Goal: Information Seeking & Learning: Find specific fact

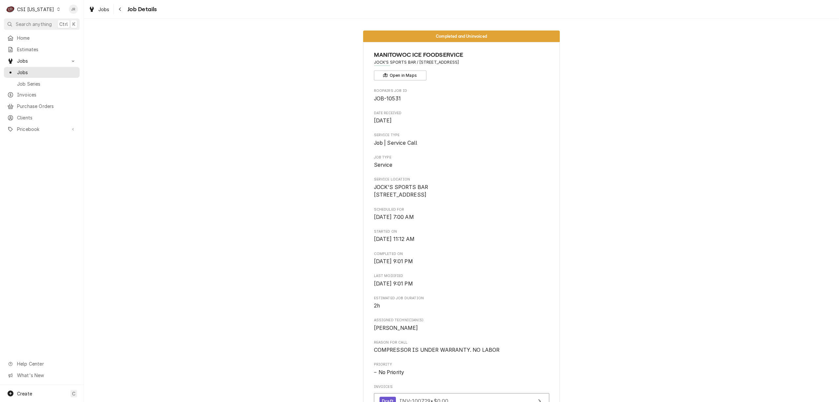
click at [35, 10] on div "CSI [US_STATE]" at bounding box center [35, 9] width 37 height 7
click at [90, 14] on div "CSI [US_STATE][GEOGRAPHIC_DATA]" at bounding box center [102, 13] width 87 height 7
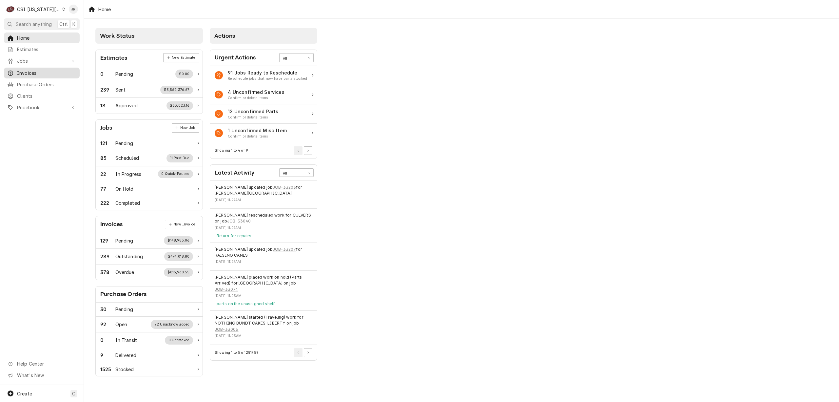
click at [35, 70] on span "Invoices" at bounding box center [46, 73] width 59 height 7
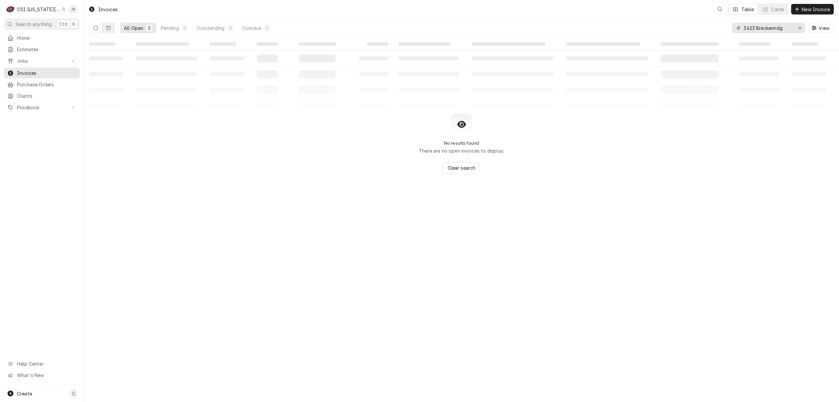
click at [783, 24] on input "3423 Breckenridg" at bounding box center [768, 28] width 49 height 10
click at [786, 28] on input "3423 Breckenridg" at bounding box center [768, 28] width 49 height 10
drag, startPoint x: 796, startPoint y: 30, endPoint x: 791, endPoint y: 28, distance: 5.9
click at [791, 28] on div "3423 Breckenridg" at bounding box center [768, 28] width 73 height 10
click at [784, 26] on input "3423 Breckenridg" at bounding box center [768, 28] width 49 height 10
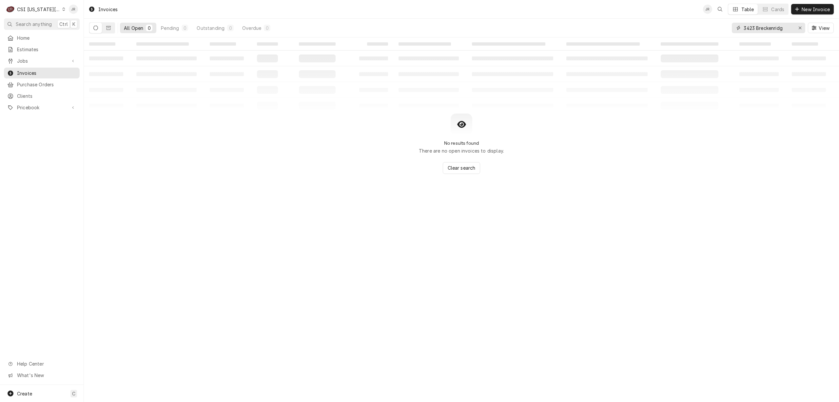
drag, startPoint x: 787, startPoint y: 27, endPoint x: 713, endPoint y: 26, distance: 73.8
click at [709, 24] on div "All Open 0 Pending 0 Outstanding 0 Overdue 0 3423 Breckenridg View" at bounding box center [461, 28] width 745 height 18
type input "SUMMIT"
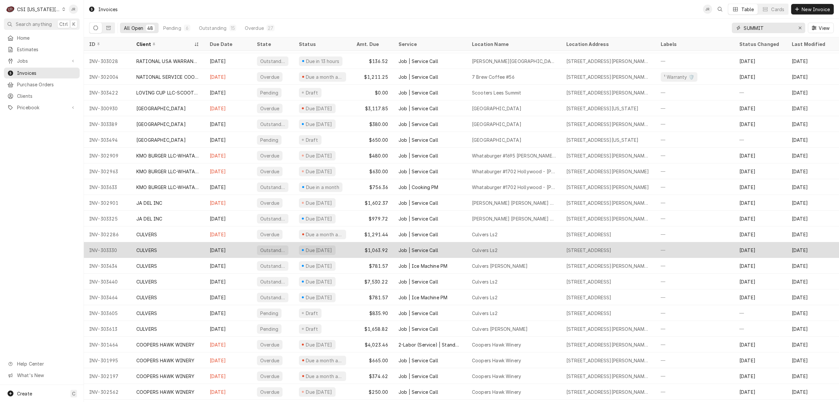
scroll to position [206, 0]
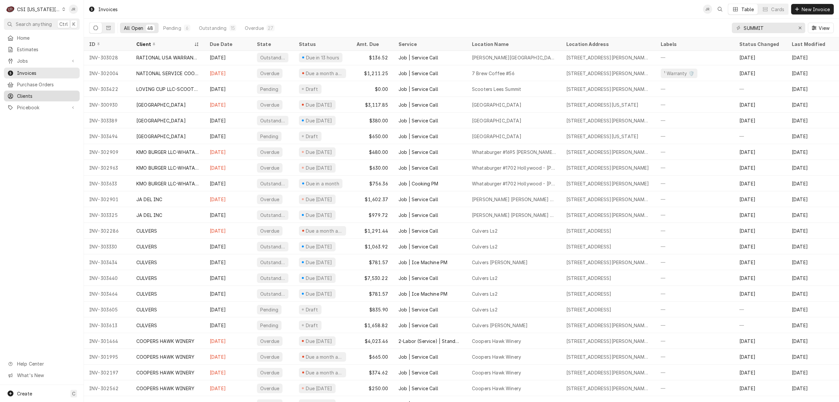
click at [20, 94] on span "Clients" at bounding box center [46, 95] width 59 height 7
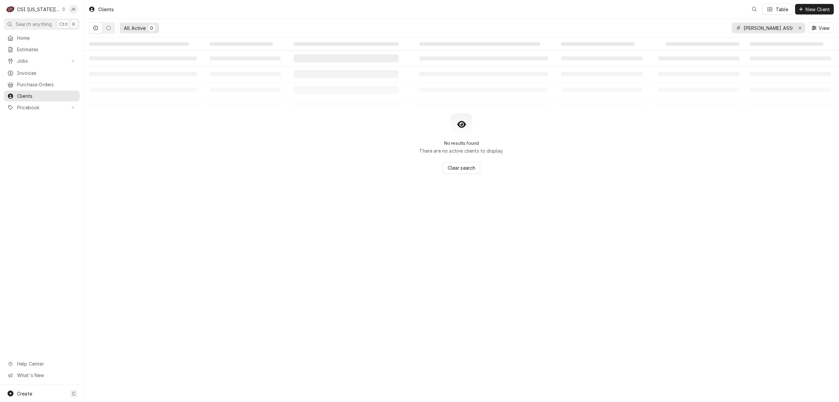
click at [766, 26] on input "CLARK ASSOCIATES DBA RKW" at bounding box center [768, 28] width 49 height 10
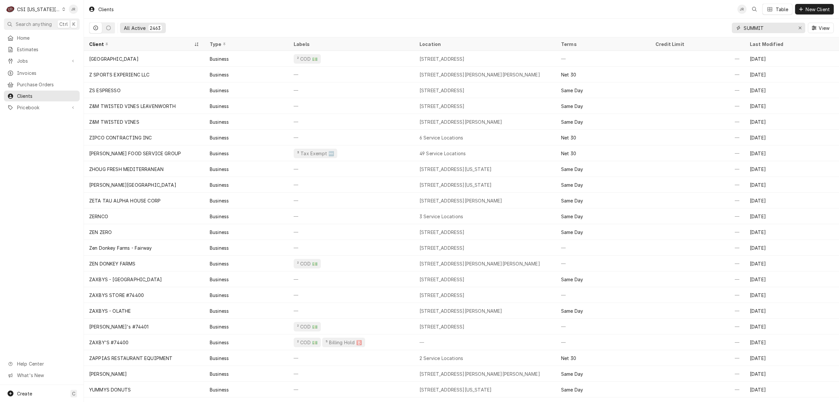
type input "SUMMIT"
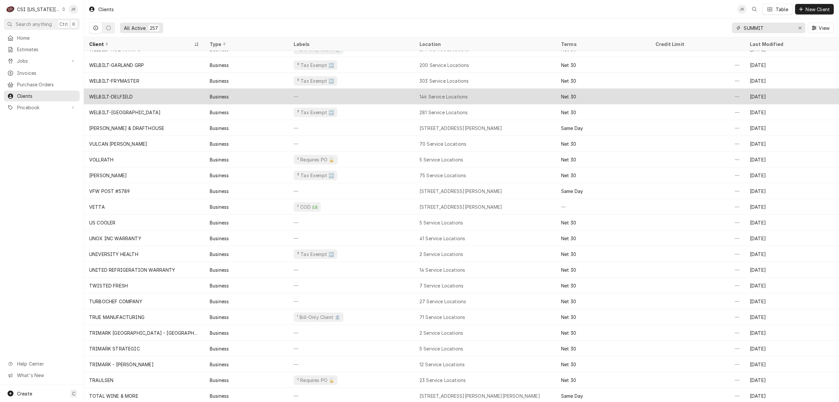
scroll to position [121, 0]
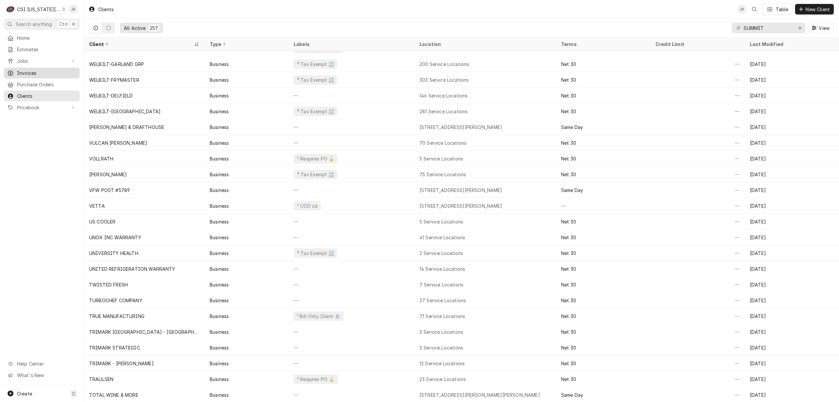
click at [40, 70] on span "Invoices" at bounding box center [46, 73] width 59 height 7
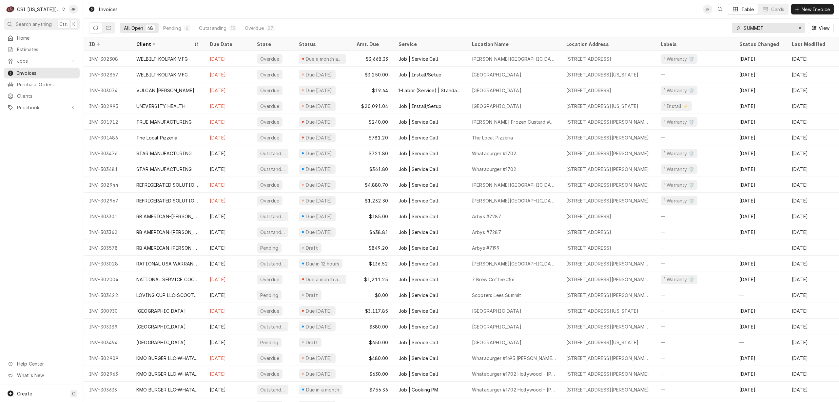
drag, startPoint x: 781, startPoint y: 31, endPoint x: 653, endPoint y: 22, distance: 127.9
click at [653, 21] on div "All Open 48 Pending 6 Outstanding 15 Overdue 27 SUMMIT View" at bounding box center [461, 28] width 745 height 18
type input "302932"
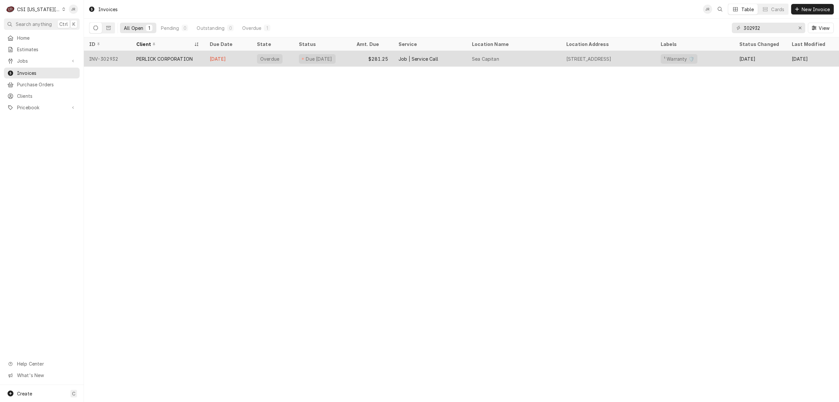
click at [182, 57] on div "PERLICK CORPORATION" at bounding box center [164, 58] width 56 height 7
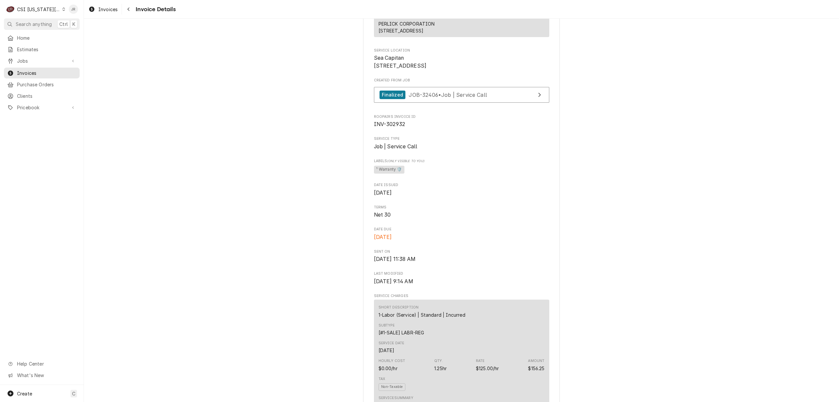
scroll to position [131, 0]
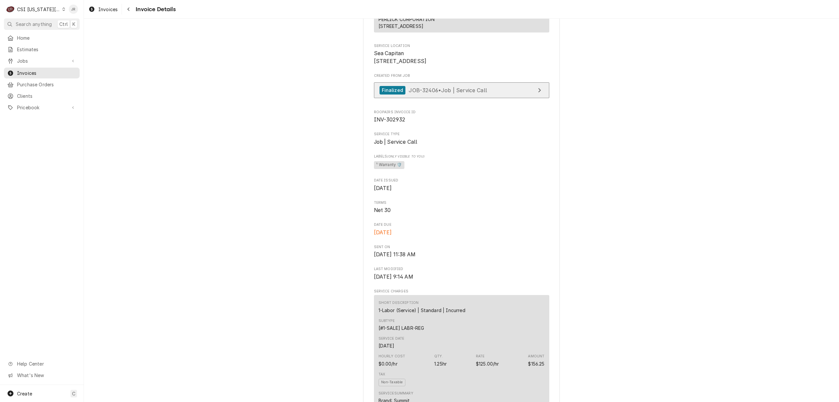
click at [499, 98] on link "Finalized JOB-32406 • Job | Service Call" at bounding box center [461, 90] width 175 height 16
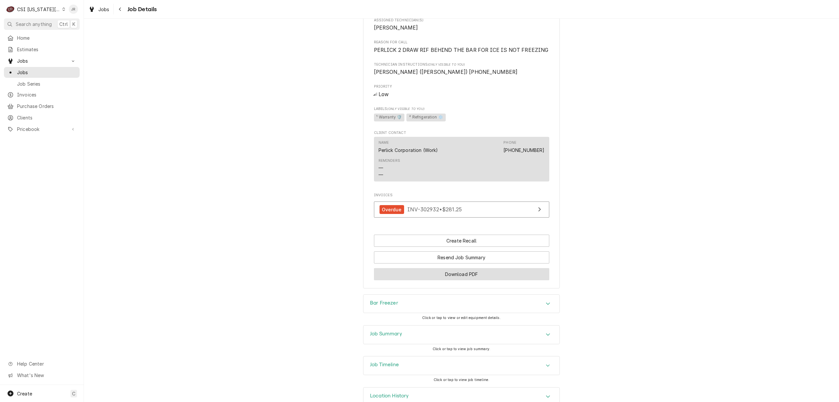
scroll to position [433, 0]
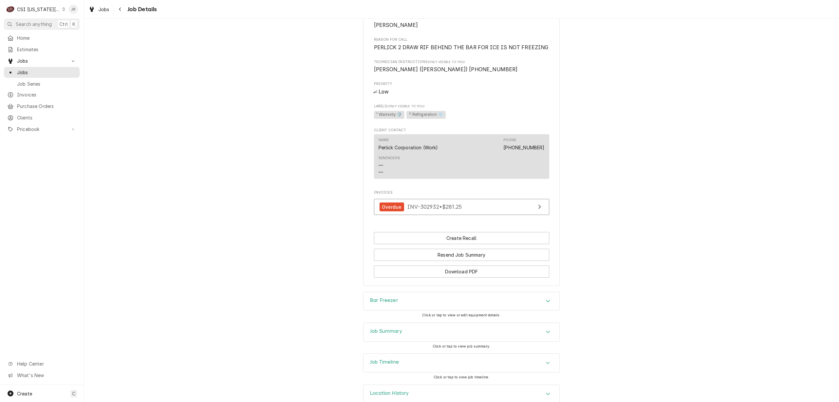
click at [424, 292] on div "Bar Freezer" at bounding box center [462, 301] width 196 height 18
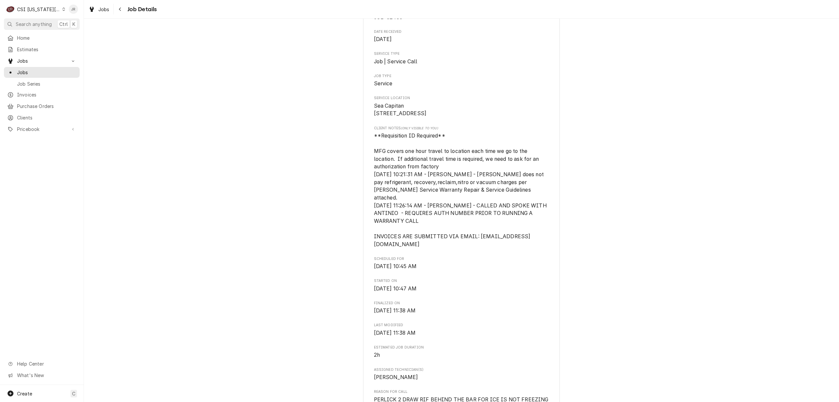
scroll to position [0, 0]
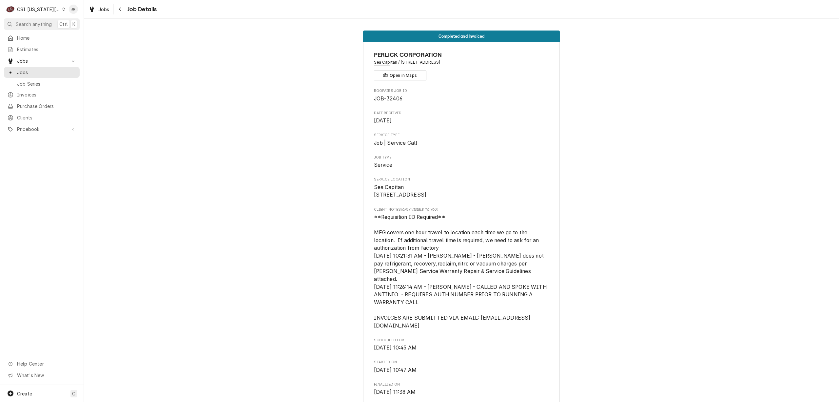
click at [450, 67] on div "PERLICK CORPORATION Sea Capitan / 5070 Main St, KCMO, MO 64112 Open in Maps" at bounding box center [461, 65] width 175 height 30
drag, startPoint x: 460, startPoint y: 60, endPoint x: 400, endPoint y: 64, distance: 59.8
click at [398, 64] on span "Sea Capitan / 5070 Main St, KCMO, MO 64112" at bounding box center [461, 62] width 175 height 6
copy span "5070 Main St, KCMO, MO 64112"
click at [27, 69] on span "Jobs" at bounding box center [46, 72] width 59 height 7
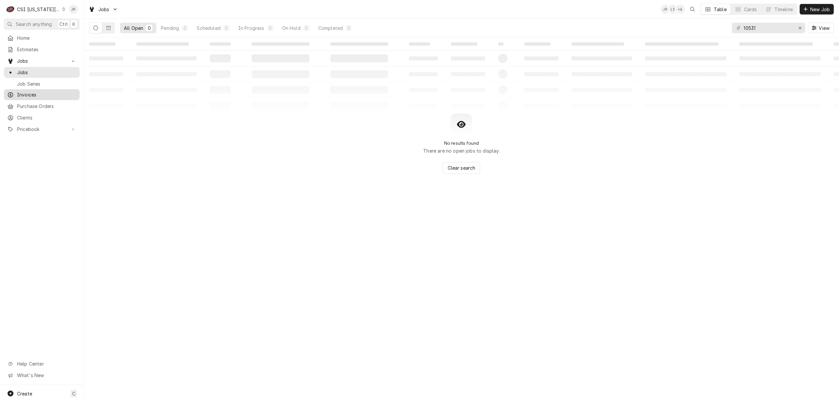
click at [32, 97] on div "Home Estimates Jobs Jobs Job Series Invoices Purchase Orders Clients Pricebook …" at bounding box center [42, 83] width 84 height 103
click at [30, 92] on span "Invoices" at bounding box center [46, 94] width 59 height 7
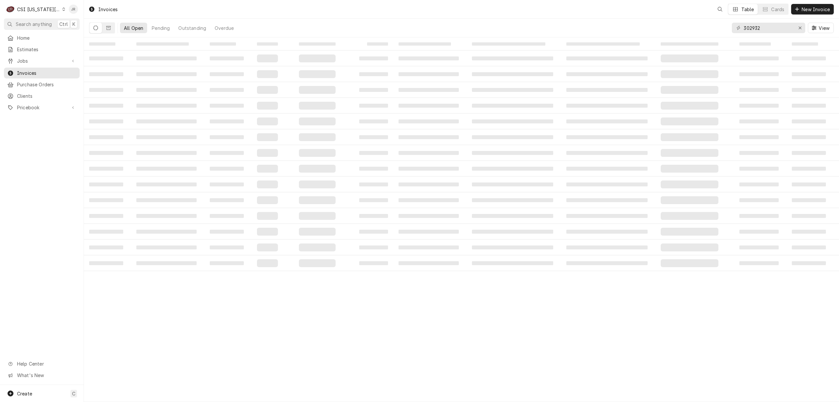
click at [36, 92] on span "Clients" at bounding box center [46, 95] width 59 height 7
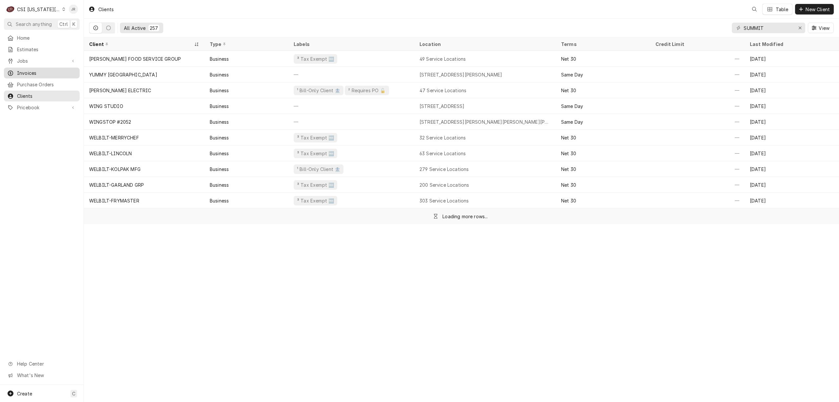
click at [41, 71] on span "Invoices" at bounding box center [46, 73] width 59 height 7
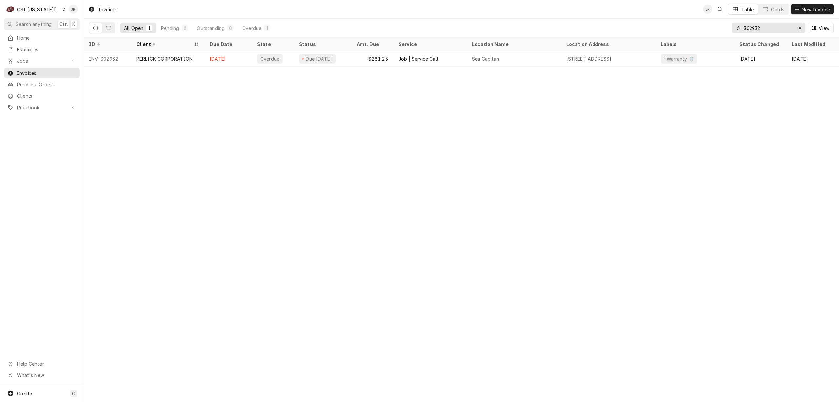
drag, startPoint x: 771, startPoint y: 28, endPoint x: 678, endPoint y: 11, distance: 94.9
click at [665, 10] on div "Invoices JR Table Cards New Invoice All Open 1 Pending 0 Outstanding 0 Overdue …" at bounding box center [461, 18] width 755 height 37
type input "302932"
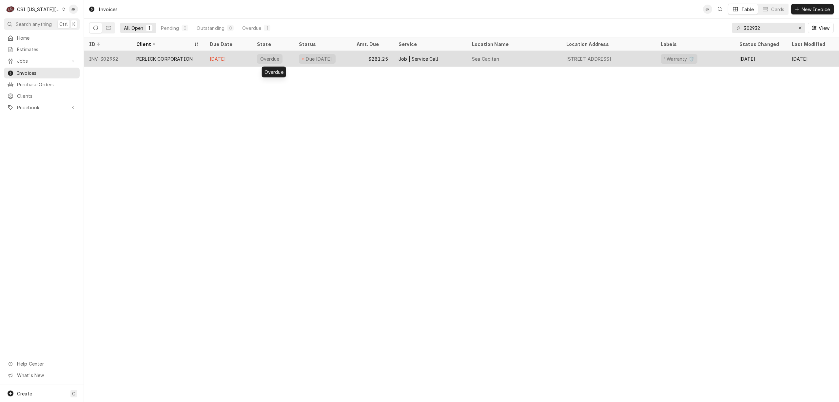
click at [293, 54] on div "Overdue" at bounding box center [273, 59] width 42 height 16
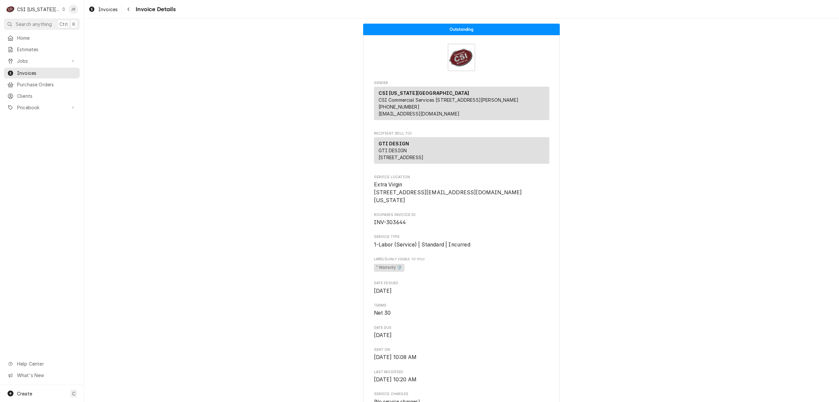
scroll to position [508, 0]
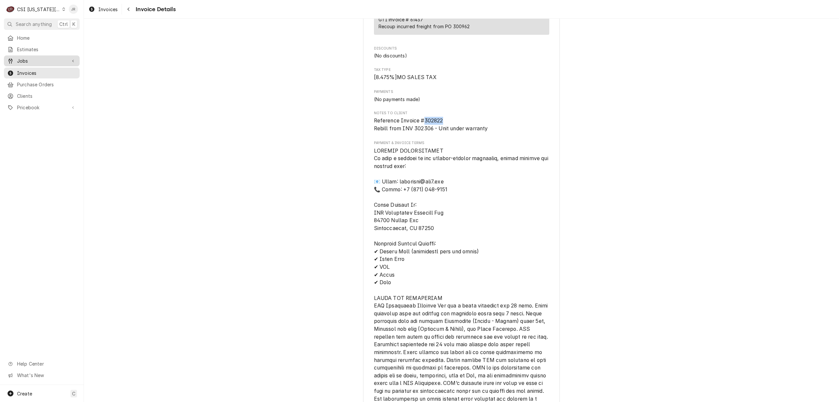
click at [28, 60] on span "Jobs" at bounding box center [42, 60] width 50 height 7
click at [31, 69] on span "Jobs" at bounding box center [46, 72] width 59 height 7
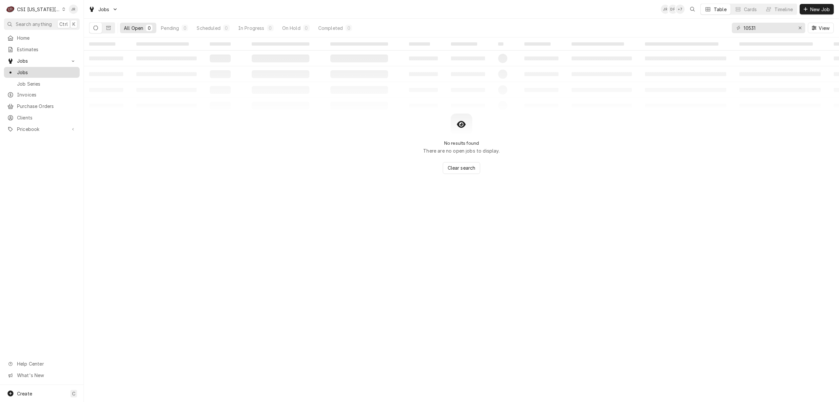
click at [25, 68] on div "Jobs" at bounding box center [41, 72] width 73 height 8
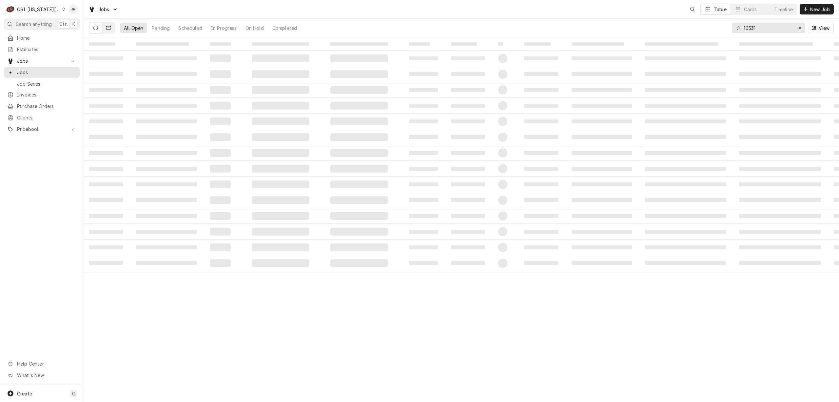
click at [108, 28] on icon "Dynamic Content Wrapper" at bounding box center [108, 28] width 5 height 5
drag, startPoint x: 759, startPoint y: 25, endPoint x: 710, endPoint y: 21, distance: 48.7
click at [710, 21] on div "All Closed Finalized Cancelled 0 10531 View" at bounding box center [461, 28] width 745 height 18
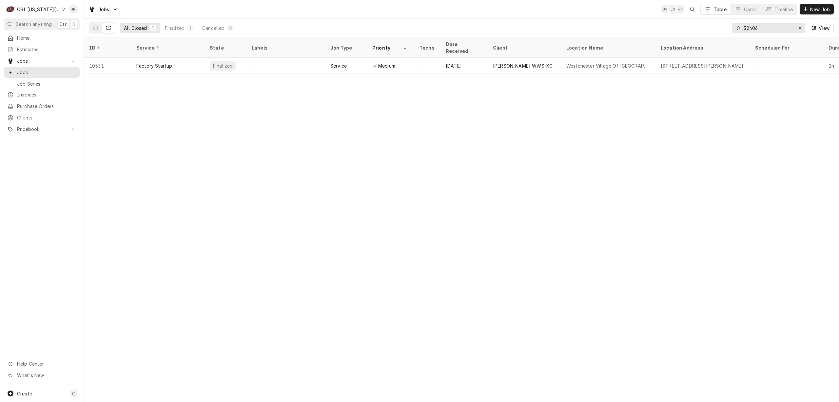
type input "32406"
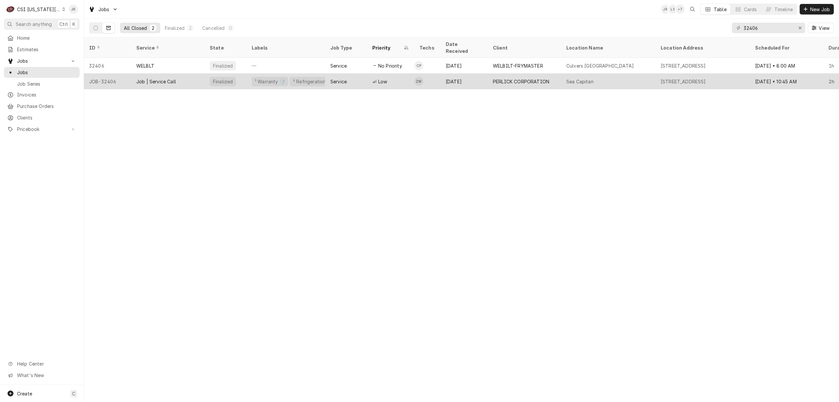
click at [229, 78] on div "Finalized" at bounding box center [222, 81] width 21 height 7
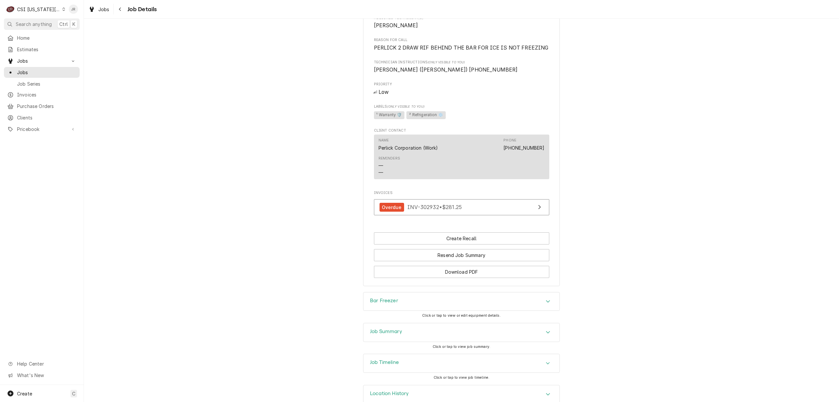
scroll to position [433, 0]
click at [377, 297] on div "Bar Freezer" at bounding box center [384, 301] width 28 height 8
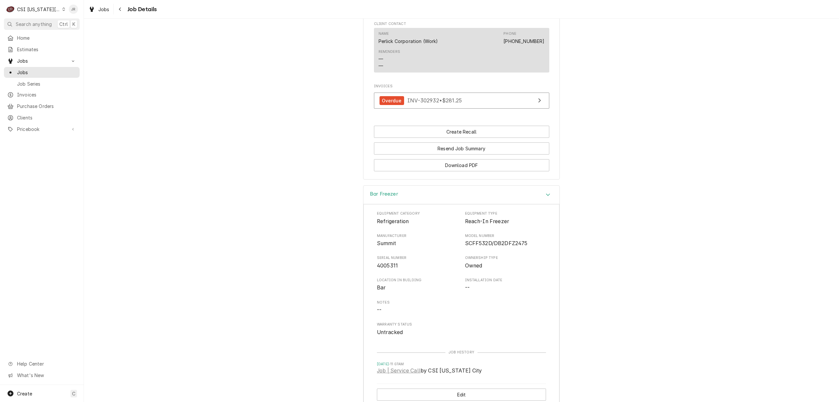
scroll to position [564, 0]
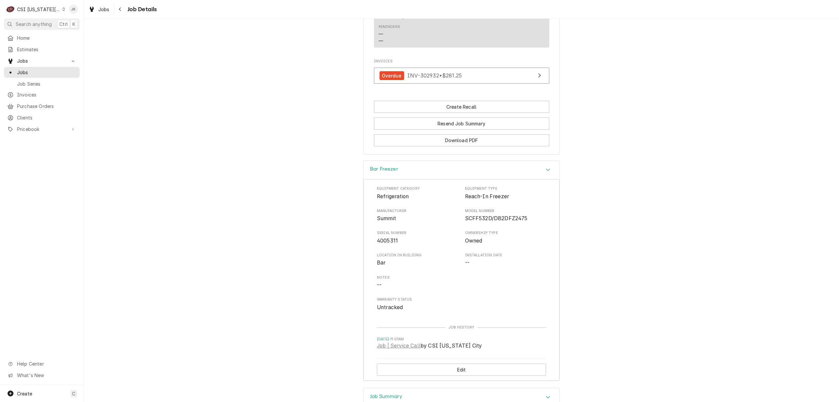
click at [388, 193] on span "Refrigeration" at bounding box center [393, 196] width 32 height 6
copy span "Refrigeration"
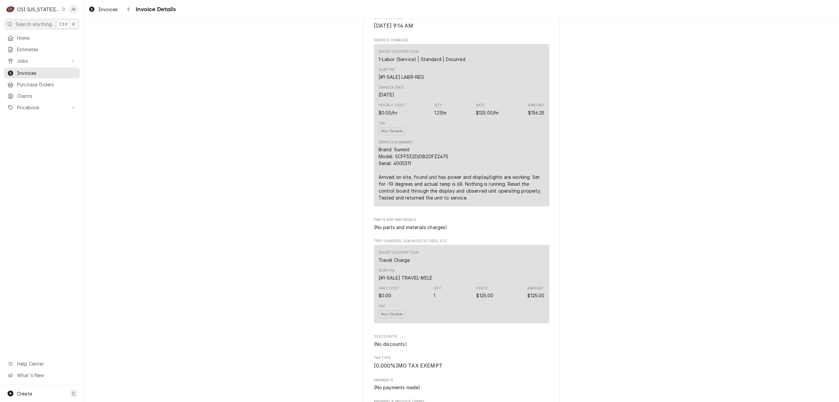
scroll to position [393, 0]
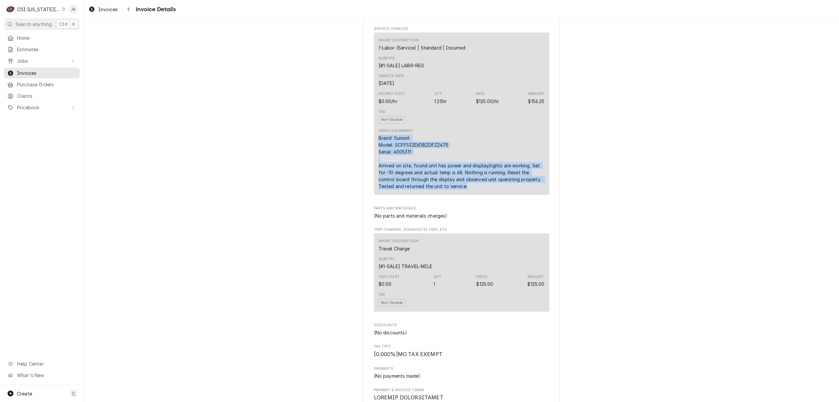
drag, startPoint x: 468, startPoint y: 207, endPoint x: 376, endPoint y: 161, distance: 103.2
click at [367, 157] on div "Sender CSI [US_STATE] City CSI Commercial Services Inc1021 [STREET_ADDRESS][PER…" at bounding box center [461, 273] width 197 height 1262
copy div "Brand: Summit Model: SCFF532D/DB2DFZ2475 Serial: 4005311 Arrived on site, found…"
click at [617, 188] on div "Overdue Sender CSI [US_STATE] City CSI Commercial Services Inc1021 [STREET_ADDR…" at bounding box center [461, 267] width 755 height 1284
click at [617, 188] on div "Overdue Sender CSI Kansas City CSI Commercial Services Inc1021 NE Jib Ct Unit B…" at bounding box center [461, 267] width 755 height 1284
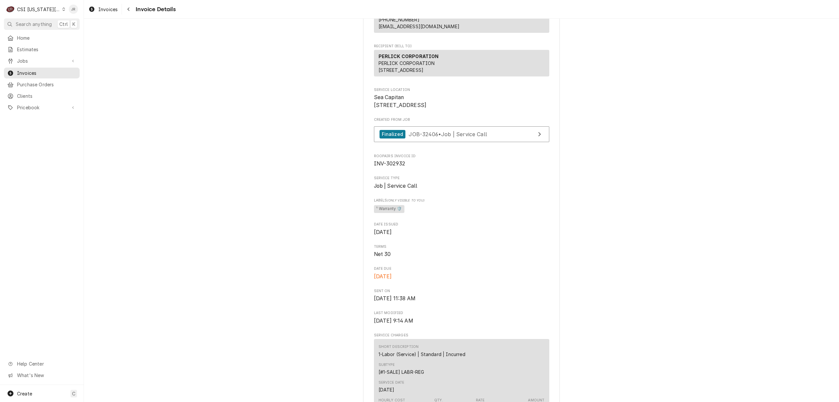
scroll to position [0, 0]
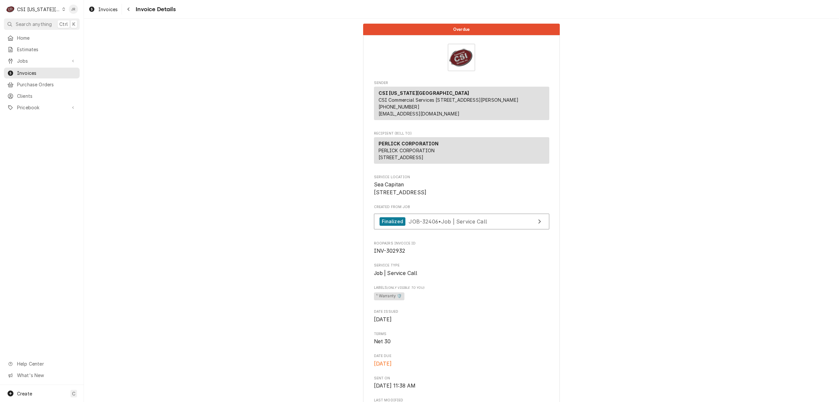
drag, startPoint x: 370, startPoint y: 199, endPoint x: 419, endPoint y: 215, distance: 51.9
copy span "Sea Capitan [STREET_ADDRESS]"
drag, startPoint x: 691, startPoint y: 101, endPoint x: 577, endPoint y: 209, distance: 157.0
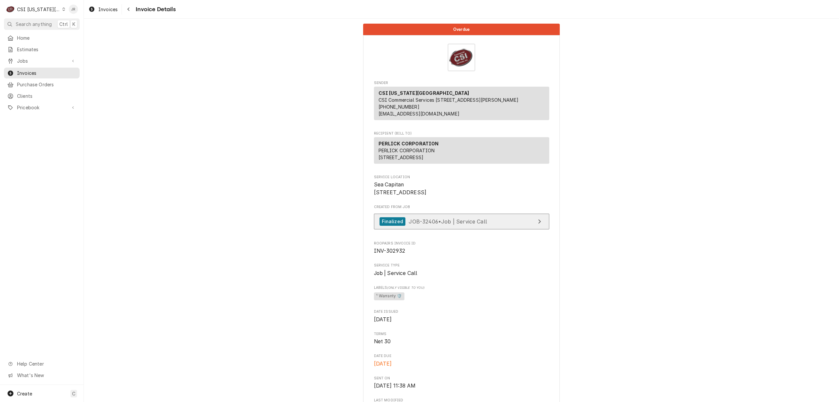
click at [514, 230] on link "Finalized JOB-32406 • Job | Service Call" at bounding box center [461, 221] width 175 height 16
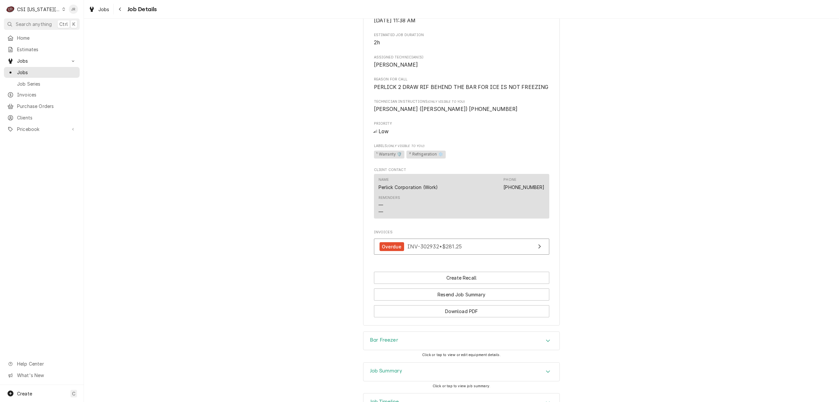
scroll to position [433, 0]
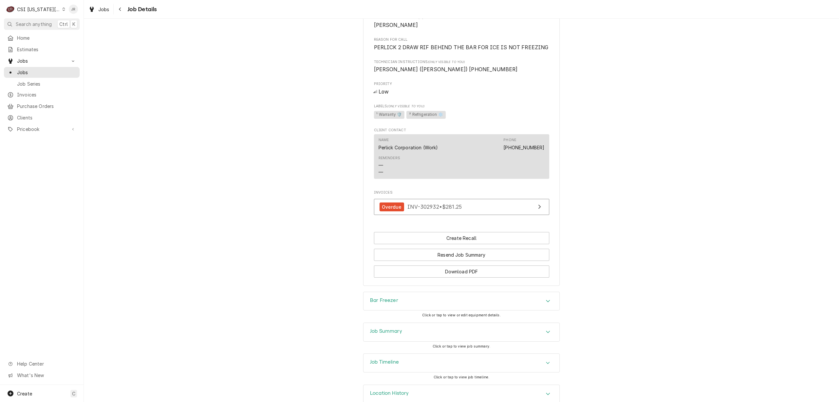
click at [397, 353] on div "Job Timeline" at bounding box center [462, 362] width 196 height 18
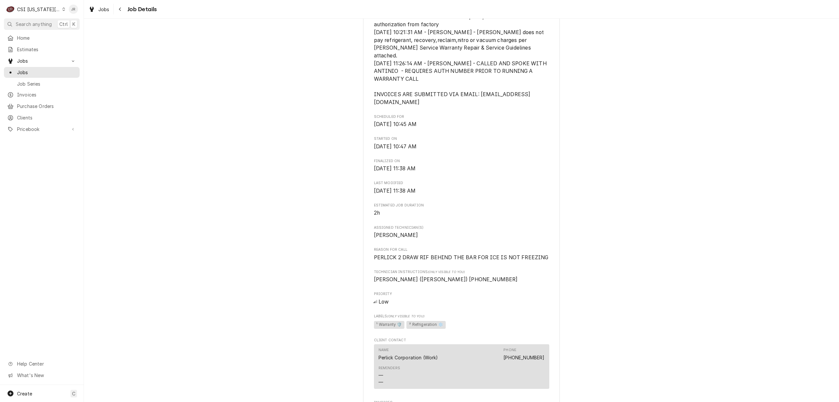
scroll to position [262, 0]
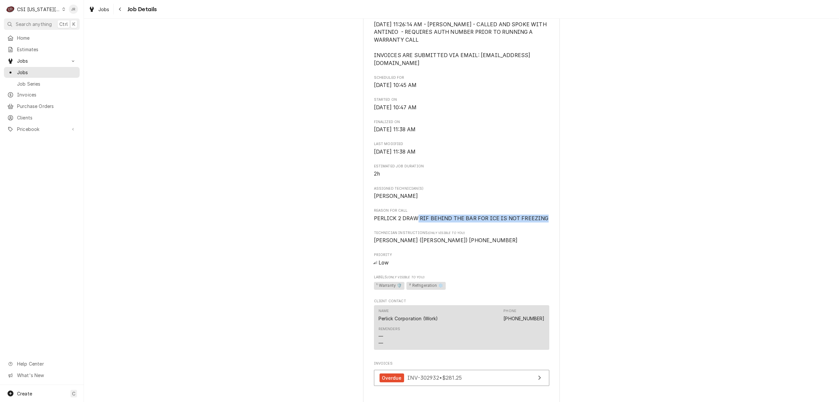
drag, startPoint x: 541, startPoint y: 204, endPoint x: 413, endPoint y: 201, distance: 127.9
click at [413, 215] on span "PERLICK 2 DRAW RIF BEHIND THE BAR FOR ICE IS NOT FREEZING" at bounding box center [461, 218] width 175 height 6
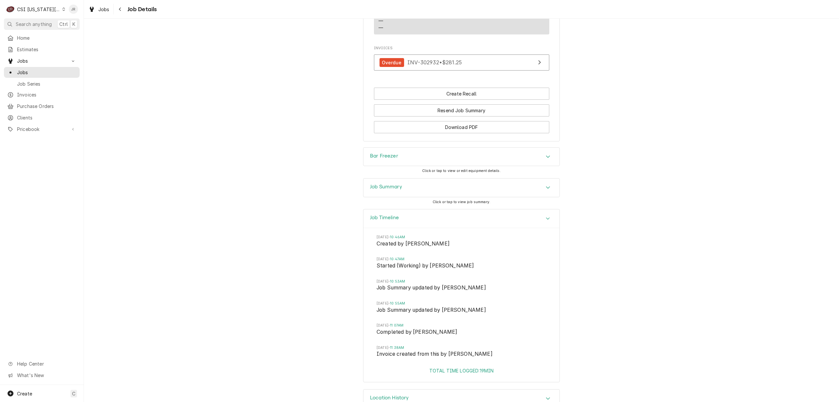
scroll to position [582, 0]
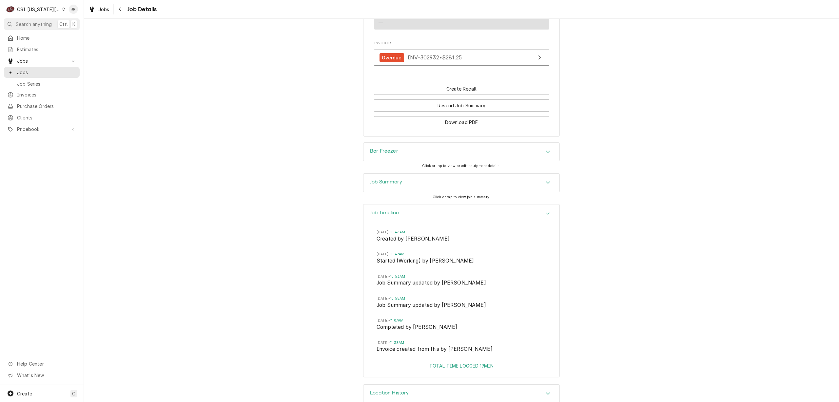
click at [392, 173] on div "Job Summary" at bounding box center [462, 182] width 196 height 18
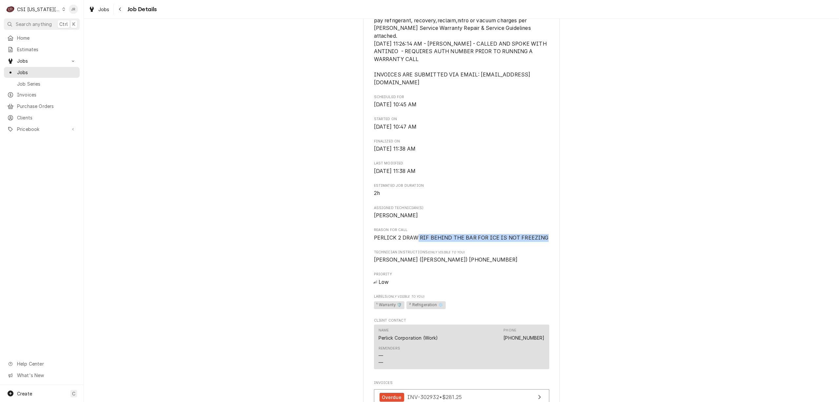
scroll to position [262, 0]
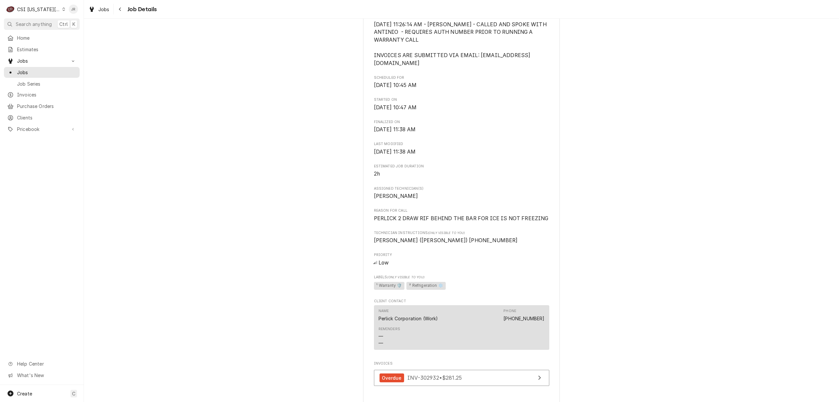
click at [569, 131] on div "Completed and Invoiced PERLICK CORPORATION Sea Capitan / [STREET_ADDRESS] Open …" at bounding box center [461, 112] width 755 height 699
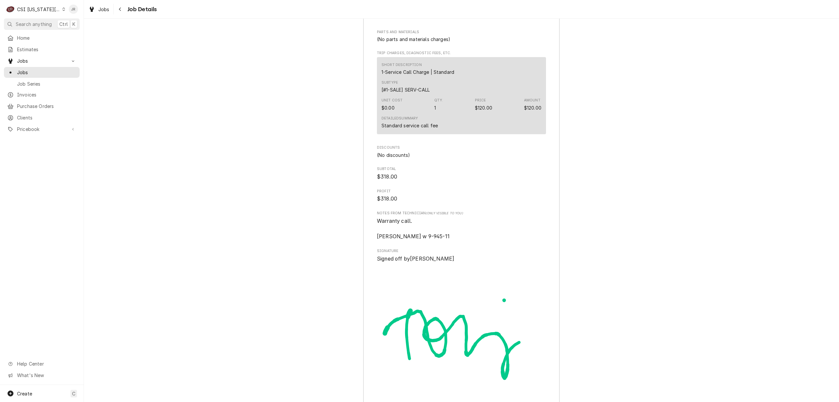
scroll to position [1788, 0]
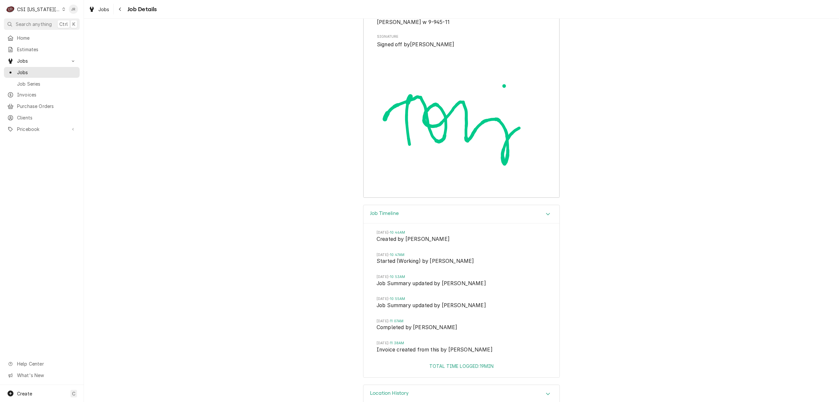
click at [399, 385] on div "Location History" at bounding box center [462, 394] width 196 height 18
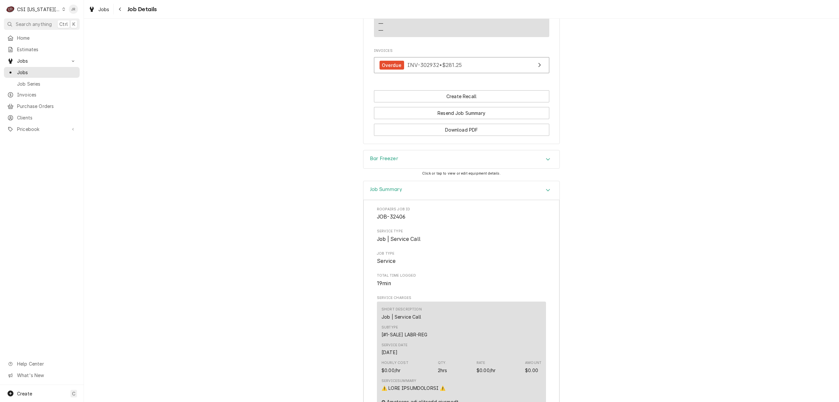
scroll to position [538, 0]
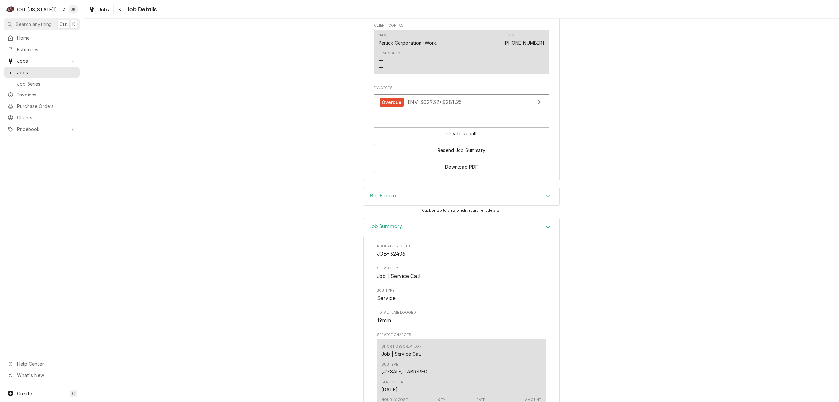
click at [420, 187] on div "Bar Freezer" at bounding box center [462, 196] width 196 height 18
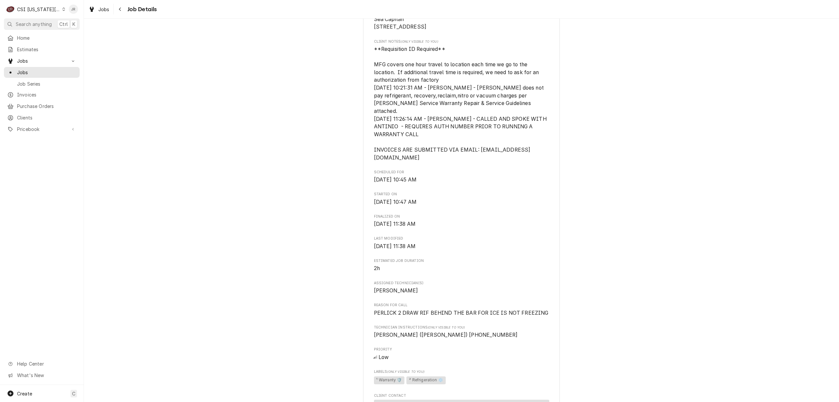
scroll to position [0, 0]
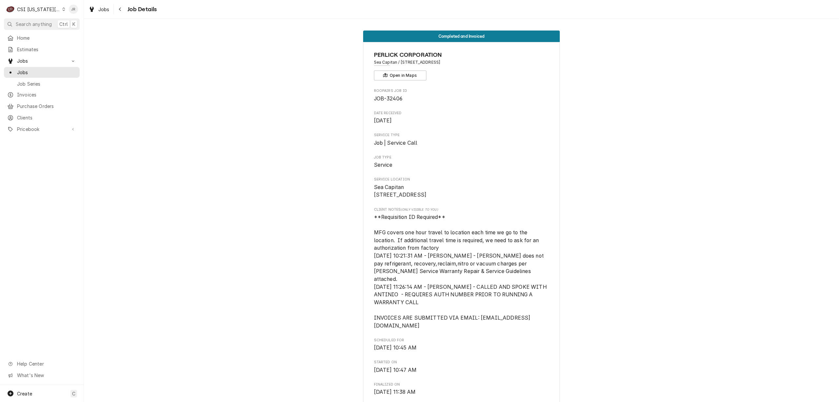
click at [656, 86] on div "Completed and Invoiced PERLICK CORPORATION Sea Capitan / [STREET_ADDRESS] Open …" at bounding box center [461, 375] width 755 height 699
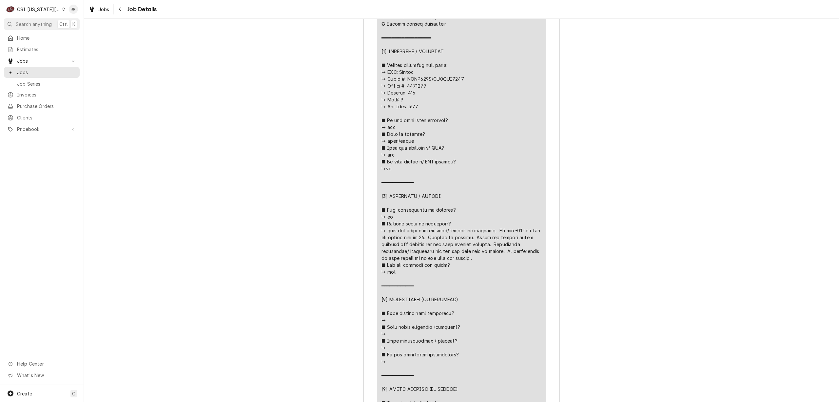
scroll to position [1180, 0]
